Goal: Transaction & Acquisition: Subscribe to service/newsletter

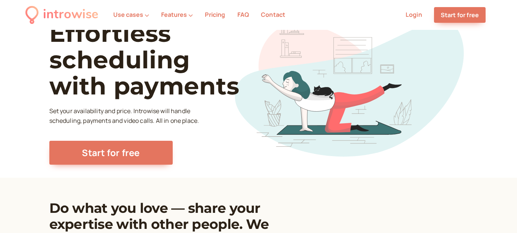
scroll to position [1, 0]
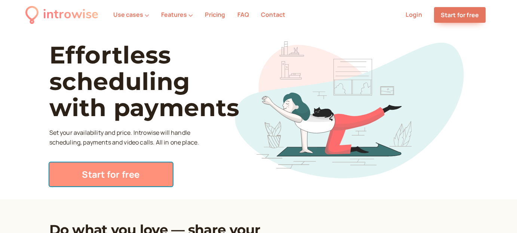
click at [144, 177] on link "Start for free" at bounding box center [110, 175] width 123 height 24
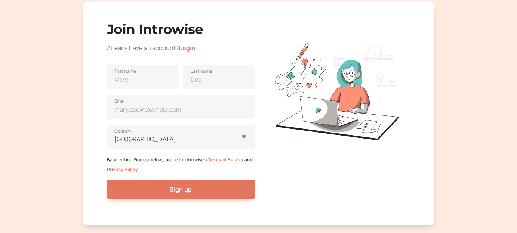
scroll to position [31, 0]
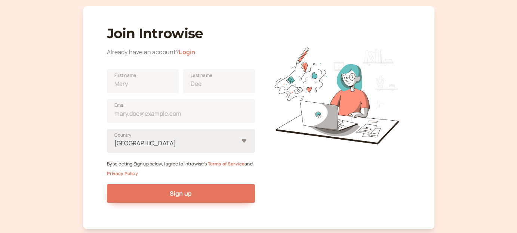
click at [221, 142] on div "[GEOGRAPHIC_DATA]" at bounding box center [176, 143] width 125 height 14
click at [115, 142] on input "United States Country" at bounding box center [114, 143] width 1 height 9
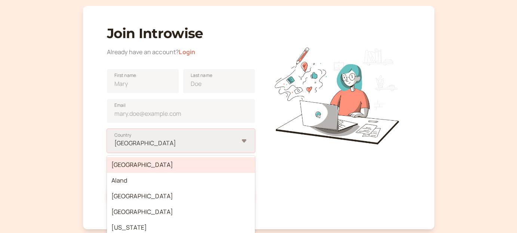
scroll to position [69, 0]
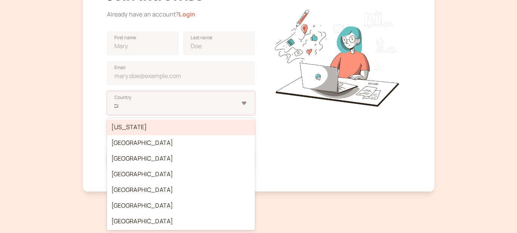
type input "can"
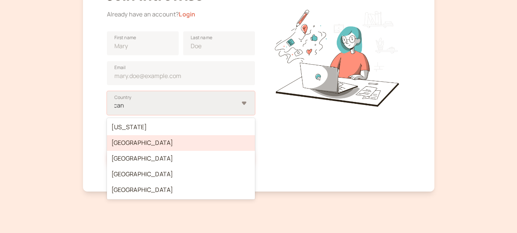
click at [149, 142] on div "[GEOGRAPHIC_DATA]" at bounding box center [181, 143] width 148 height 16
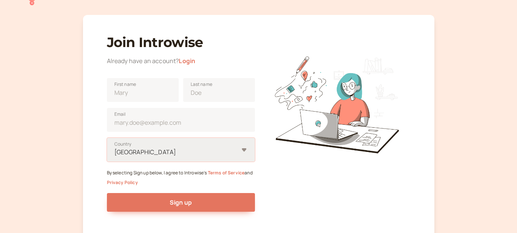
scroll to position [21, 0]
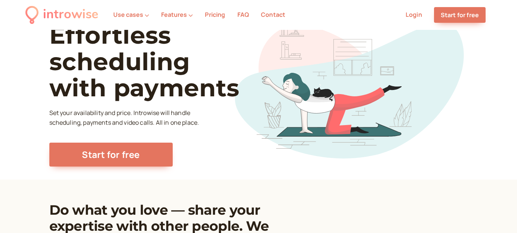
scroll to position [1, 0]
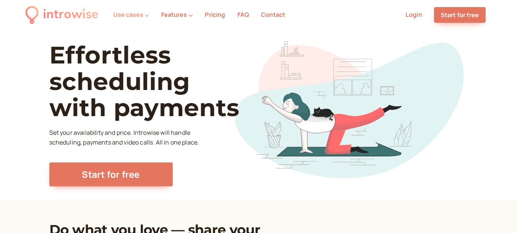
click at [137, 16] on button "Use cases" at bounding box center [131, 14] width 36 height 7
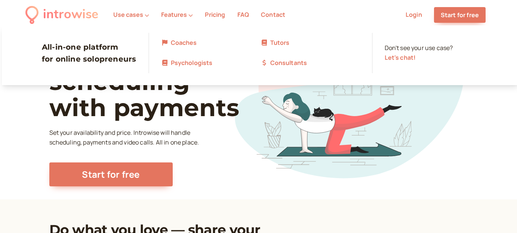
click at [282, 43] on link "Tutors" at bounding box center [310, 43] width 99 height 10
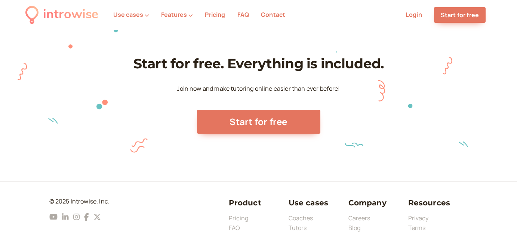
scroll to position [2658, 0]
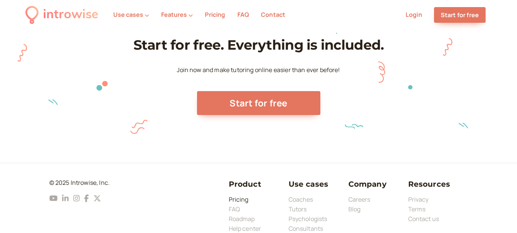
click at [243, 196] on link "Pricing" at bounding box center [239, 200] width 20 height 8
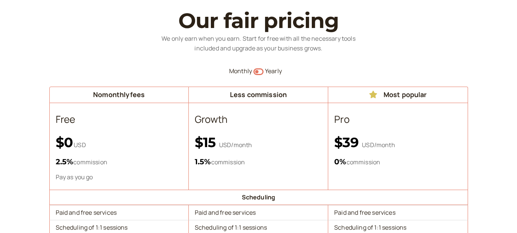
scroll to position [49, 0]
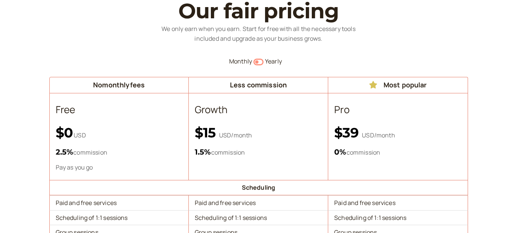
click at [257, 60] on icon "Switch to yearly" at bounding box center [258, 62] width 10 height 9
click at [257, 60] on icon "button" at bounding box center [258, 62] width 10 height 7
click at [257, 60] on icon "Switch to yearly" at bounding box center [258, 62] width 10 height 9
click at [257, 60] on icon "button" at bounding box center [258, 62] width 10 height 7
click at [257, 60] on icon "Switch to yearly" at bounding box center [258, 62] width 10 height 9
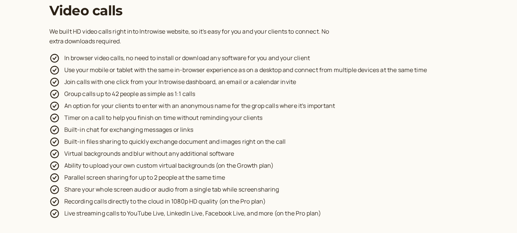
scroll to position [1752, 0]
